Goal: Transaction & Acquisition: Obtain resource

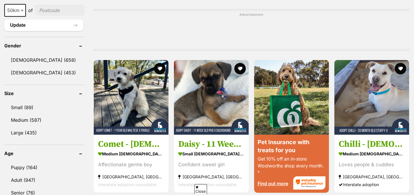
scroll to position [464, 0]
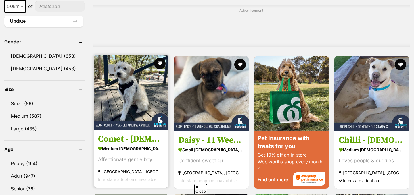
click at [128, 100] on img at bounding box center [131, 92] width 75 height 75
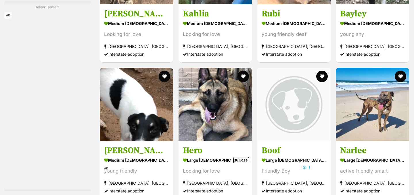
scroll to position [0, 0]
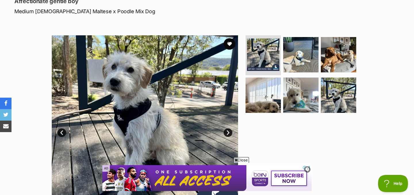
scroll to position [98, 0]
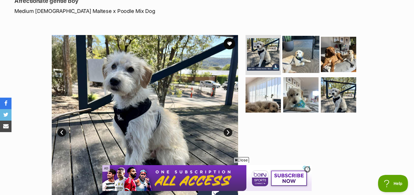
click at [304, 46] on img at bounding box center [300, 54] width 37 height 37
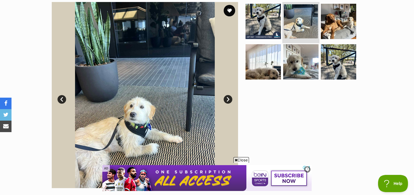
scroll to position [131, 0]
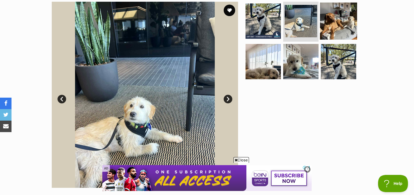
click at [334, 9] on img at bounding box center [338, 20] width 37 height 37
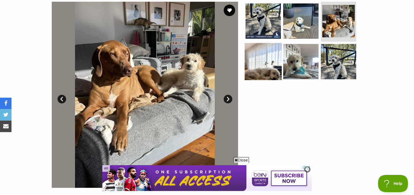
click at [271, 43] on img at bounding box center [263, 61] width 37 height 37
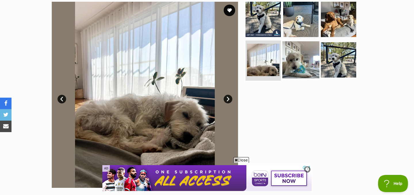
click at [294, 47] on img at bounding box center [300, 59] width 37 height 37
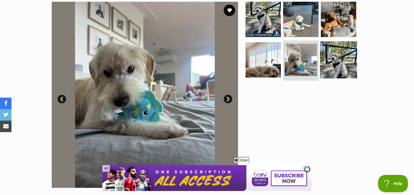
click at [334, 48] on img at bounding box center [338, 59] width 37 height 37
